Goal: Task Accomplishment & Management: Use online tool/utility

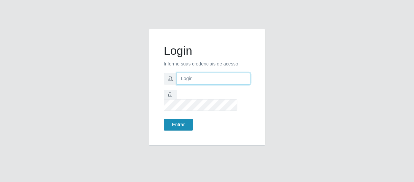
type input "[EMAIL_ADDRESS][DOMAIN_NAME]"
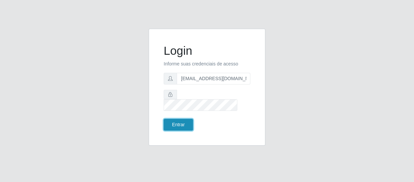
click at [183, 123] on button "Entrar" at bounding box center [178, 125] width 29 height 12
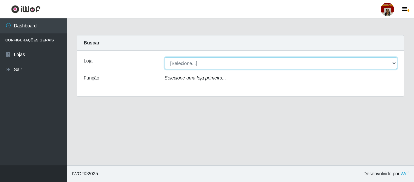
click at [395, 64] on select "[Selecione...] Mar Vermelho - Loja 04" at bounding box center [281, 63] width 233 height 12
select select "251"
click at [165, 57] on select "[Selecione...] Mar Vermelho - Loja 04" at bounding box center [281, 63] width 233 height 12
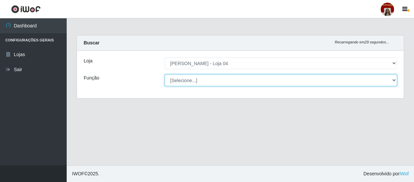
click at [393, 81] on select "[Selecione...] ASG ASG + ASG ++ Auxiliar de Depósito Auxiliar de Depósito + Aux…" at bounding box center [281, 80] width 233 height 12
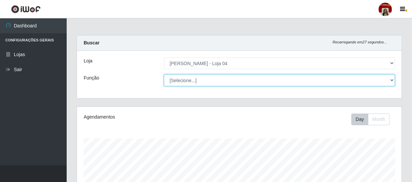
scroll to position [138, 325]
select select "22"
click at [164, 74] on select "[Selecione...] ASG ASG + ASG ++ Auxiliar de Depósito Auxiliar de Depósito + Aux…" at bounding box center [279, 80] width 231 height 12
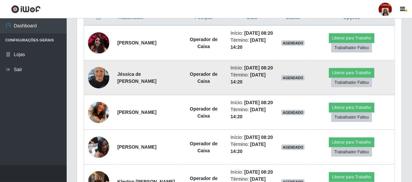
scroll to position [240, 0]
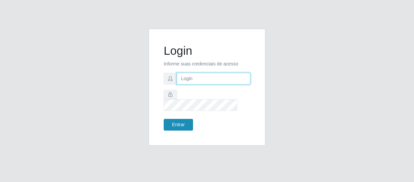
type input "[EMAIL_ADDRESS][DOMAIN_NAME]"
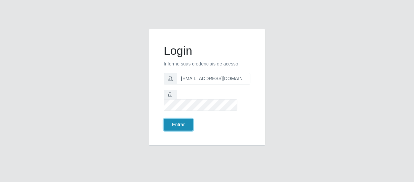
click at [177, 119] on button "Entrar" at bounding box center [178, 125] width 29 height 12
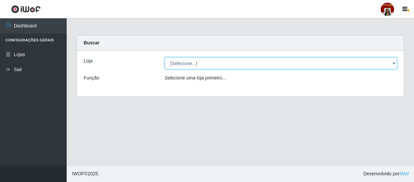
click at [396, 64] on select "[Selecione...] Mar Vermelho - Loja 04" at bounding box center [281, 63] width 233 height 12
select select "251"
click at [165, 57] on select "[Selecione...] Mar Vermelho - Loja 04" at bounding box center [281, 63] width 233 height 12
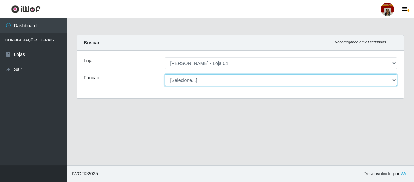
click at [393, 79] on select "[Selecione...] ASG ASG + ASG ++ Auxiliar de Depósito Auxiliar de Depósito + Aux…" at bounding box center [281, 80] width 233 height 12
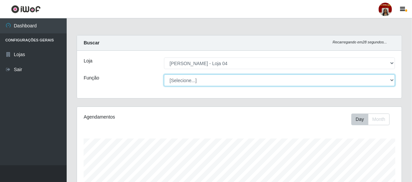
scroll to position [138, 325]
select select "22"
click at [164, 74] on select "[Selecione...] ASG ASG + ASG ++ Auxiliar de Depósito Auxiliar de Depósito + Aux…" at bounding box center [279, 80] width 231 height 12
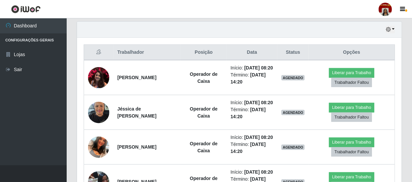
scroll to position [242, 0]
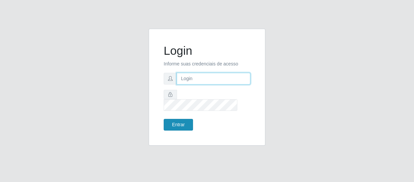
type input "[EMAIL_ADDRESS][DOMAIN_NAME]"
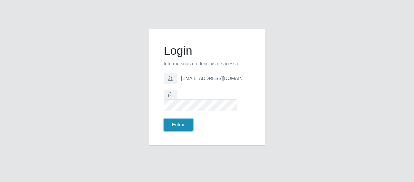
click at [180, 122] on button "Entrar" at bounding box center [178, 125] width 29 height 12
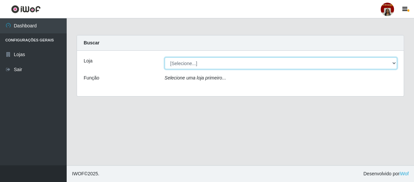
click at [393, 63] on select "[Selecione...] Mar Vermelho - Loja 04" at bounding box center [281, 63] width 233 height 12
select select "251"
click at [165, 57] on select "[Selecione...] Mar Vermelho - Loja 04" at bounding box center [281, 63] width 233 height 12
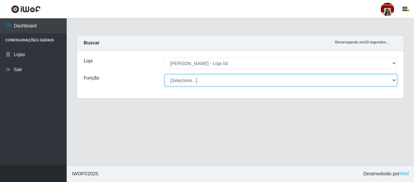
click at [392, 80] on select "[Selecione...] ASG ASG + ASG ++ Auxiliar de Depósito Auxiliar de Depósito + Aux…" at bounding box center [281, 80] width 233 height 12
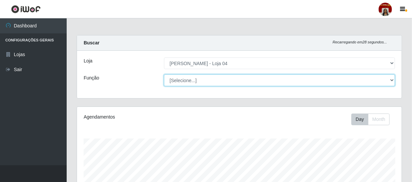
scroll to position [138, 325]
select select "22"
click at [164, 74] on select "[Selecione...] ASG ASG + ASG ++ Auxiliar de Depósito Auxiliar de Depósito + Aux…" at bounding box center [279, 80] width 231 height 12
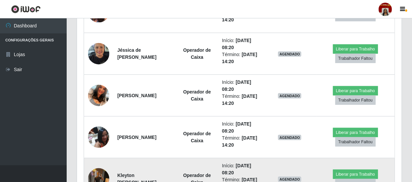
scroll to position [301, 0]
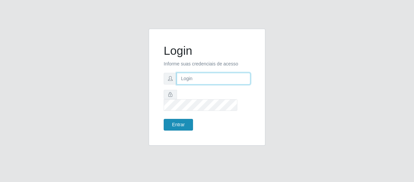
type input "[EMAIL_ADDRESS][DOMAIN_NAME]"
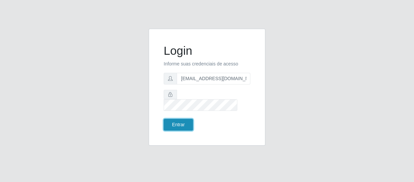
click at [176, 119] on button "Entrar" at bounding box center [178, 125] width 29 height 12
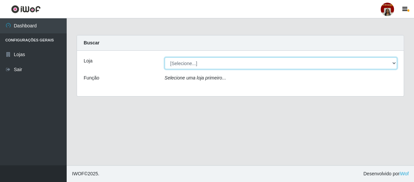
click at [396, 63] on select "[Selecione...] Mar Vermelho - Loja 04" at bounding box center [281, 63] width 233 height 12
select select "251"
click at [165, 57] on select "[Selecione...] Mar Vermelho - Loja 04" at bounding box center [281, 63] width 233 height 12
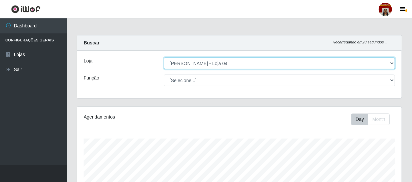
scroll to position [138, 325]
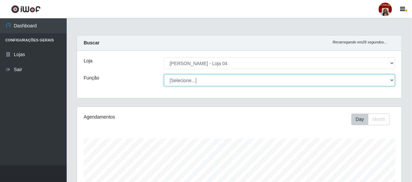
click at [392, 80] on select "[Selecione...] ASG ASG + ASG ++ Auxiliar de Depósito Auxiliar de Depósito + Aux…" at bounding box center [279, 80] width 231 height 12
select select "22"
click at [164, 74] on select "[Selecione...] ASG ASG + ASG ++ Auxiliar de Depósito Auxiliar de Depósito + Aux…" at bounding box center [279, 80] width 231 height 12
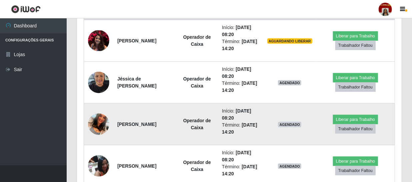
scroll to position [273, 0]
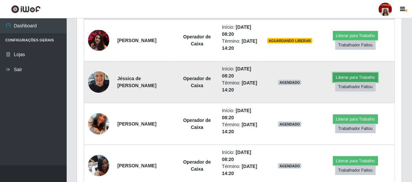
click at [363, 75] on button "Liberar para Trabalho" at bounding box center [355, 77] width 45 height 9
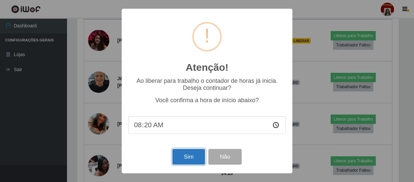
click at [195, 157] on button "Sim" at bounding box center [188, 157] width 32 height 16
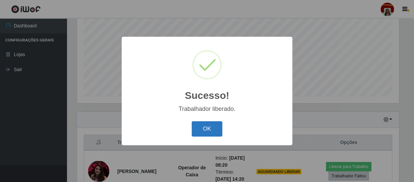
click at [215, 129] on button "OK" at bounding box center [207, 129] width 31 height 16
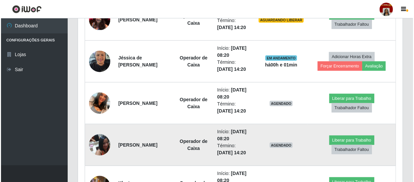
scroll to position [324, 0]
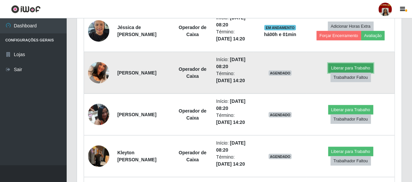
click at [364, 67] on button "Liberar para Trabalho" at bounding box center [350, 67] width 45 height 9
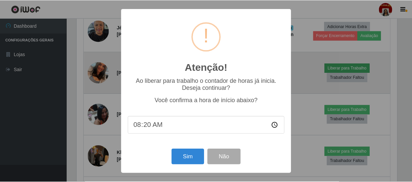
scroll to position [138, 322]
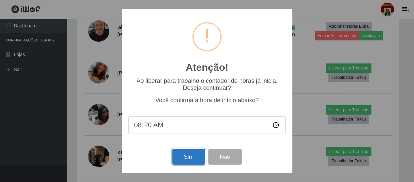
click at [183, 156] on button "Sim" at bounding box center [188, 157] width 32 height 16
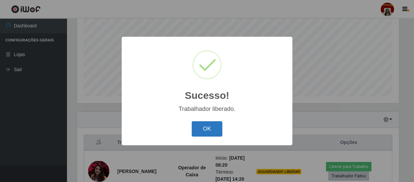
click at [208, 128] on button "OK" at bounding box center [207, 129] width 31 height 16
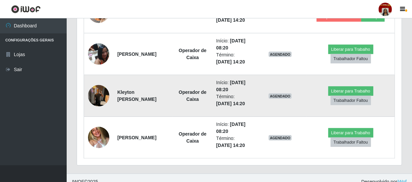
scroll to position [384, 0]
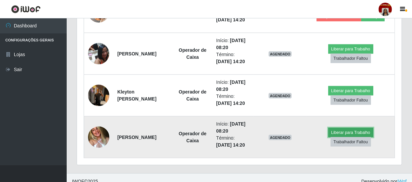
click at [349, 131] on button "Liberar para Trabalho" at bounding box center [350, 132] width 45 height 9
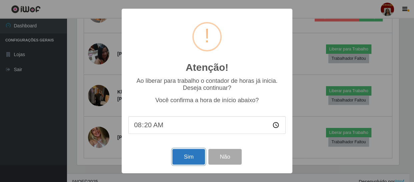
click at [181, 157] on button "Sim" at bounding box center [188, 157] width 32 height 16
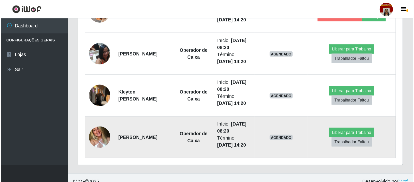
scroll to position [0, 0]
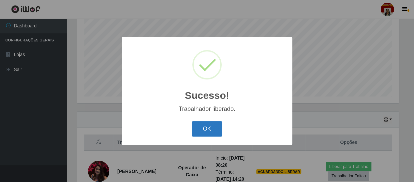
click at [213, 128] on button "OK" at bounding box center [207, 129] width 31 height 16
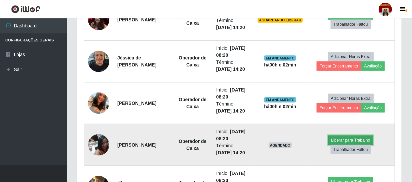
click at [363, 140] on button "Liberar para Trabalho" at bounding box center [350, 139] width 45 height 9
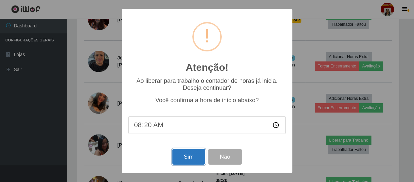
click at [185, 156] on button "Sim" at bounding box center [188, 157] width 32 height 16
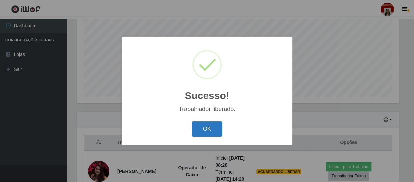
click at [214, 132] on button "OK" at bounding box center [207, 129] width 31 height 16
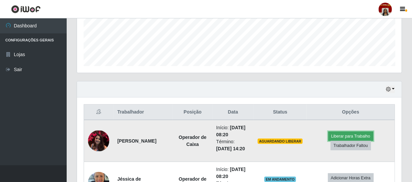
click at [354, 135] on button "Liberar para Trabalho" at bounding box center [350, 135] width 45 height 9
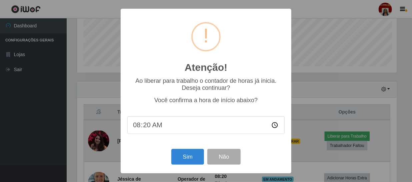
scroll to position [138, 322]
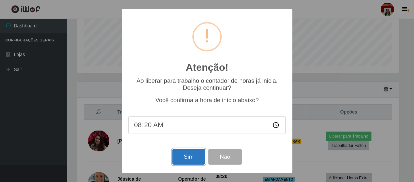
click at [192, 156] on button "Sim" at bounding box center [188, 157] width 32 height 16
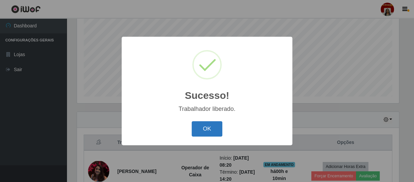
click at [216, 131] on button "OK" at bounding box center [207, 129] width 31 height 16
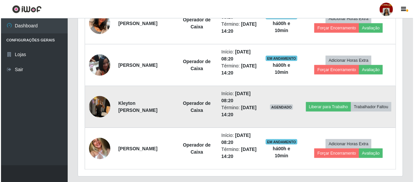
scroll to position [392, 0]
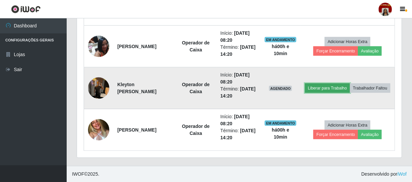
click at [350, 83] on button "Liberar para Trabalho" at bounding box center [327, 87] width 45 height 9
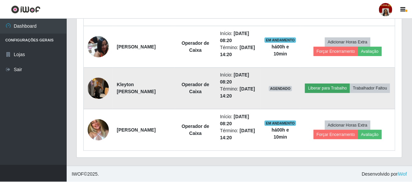
scroll to position [138, 322]
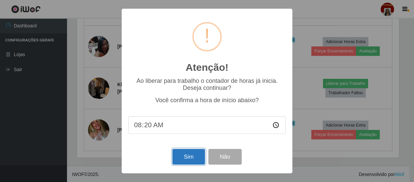
click at [184, 158] on button "Sim" at bounding box center [188, 157] width 32 height 16
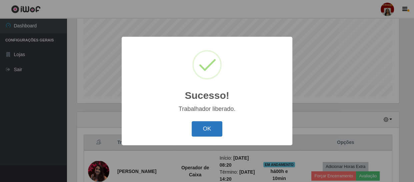
click at [213, 133] on button "OK" at bounding box center [207, 129] width 31 height 16
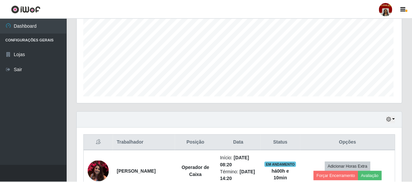
scroll to position [138, 325]
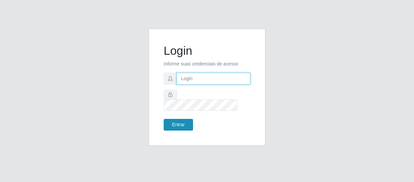
type input "[EMAIL_ADDRESS][DOMAIN_NAME]"
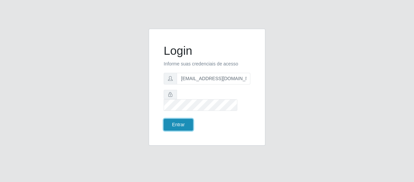
click at [174, 119] on button "Entrar" at bounding box center [178, 125] width 29 height 12
click at [176, 120] on button "Entrar" at bounding box center [178, 125] width 29 height 12
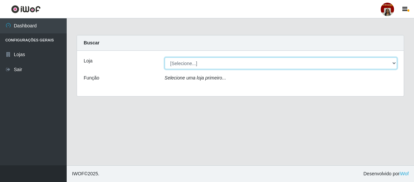
click at [396, 64] on select "[Selecione...] Mar Vermelho - Loja 04" at bounding box center [281, 63] width 233 height 12
select select "251"
click at [165, 57] on select "[Selecione...] Mar Vermelho - Loja 04" at bounding box center [281, 63] width 233 height 12
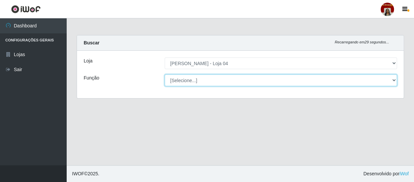
click at [394, 81] on select "[Selecione...] ASG ASG + ASG ++ Auxiliar de Depósito Auxiliar de Depósito + Aux…" at bounding box center [281, 80] width 233 height 12
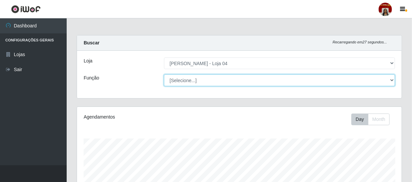
scroll to position [138, 325]
select select "112"
click at [164, 74] on select "[Selecione...] ASG ASG + ASG ++ Auxiliar de Depósito Auxiliar de Depósito + Aux…" at bounding box center [279, 80] width 231 height 12
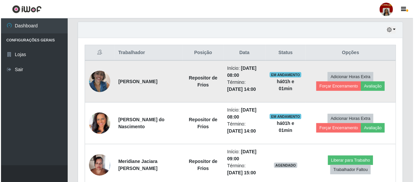
scroll to position [242, 0]
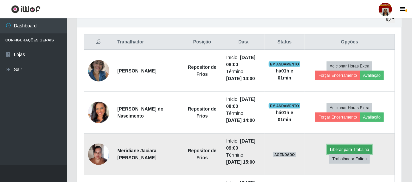
click at [336, 147] on button "Liberar para Trabalho" at bounding box center [349, 149] width 45 height 9
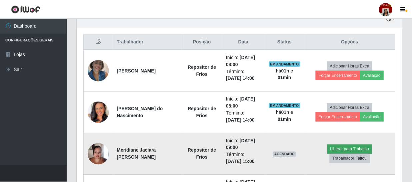
scroll to position [138, 322]
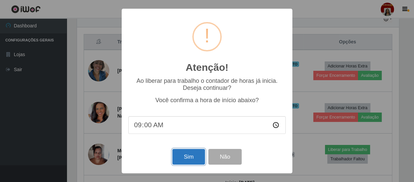
click at [180, 154] on button "Sim" at bounding box center [188, 157] width 32 height 16
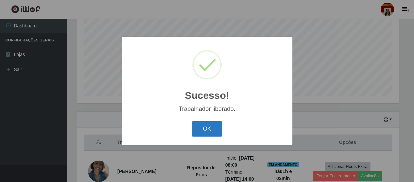
click at [195, 132] on button "OK" at bounding box center [207, 129] width 31 height 16
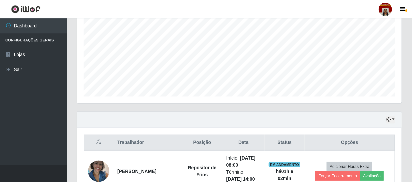
scroll to position [138, 325]
